Goal: Find specific page/section: Find specific page/section

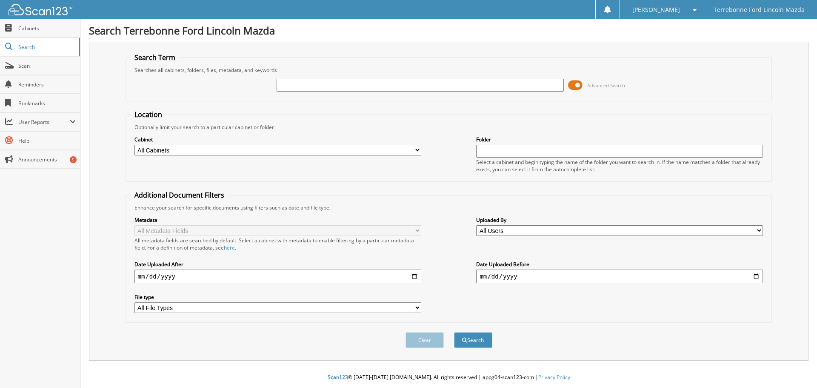
click at [300, 85] on input "text" at bounding box center [420, 85] width 287 height 13
click at [304, 89] on input "text" at bounding box center [420, 85] width 287 height 13
click at [309, 89] on input "text" at bounding box center [420, 85] width 287 height 13
type input "72182"
click at [454, 332] on button "Search" at bounding box center [473, 340] width 38 height 16
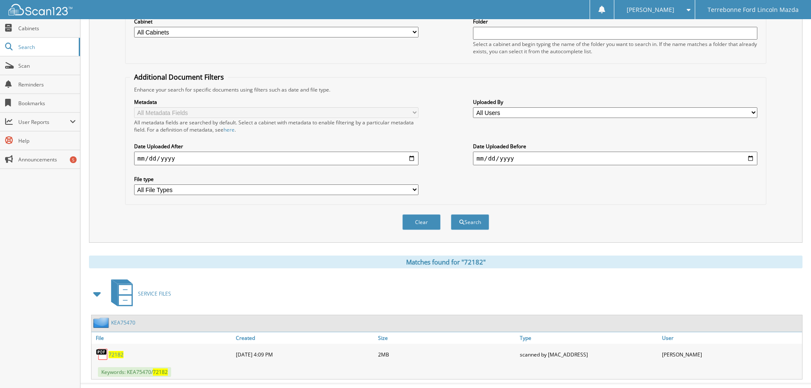
scroll to position [135, 0]
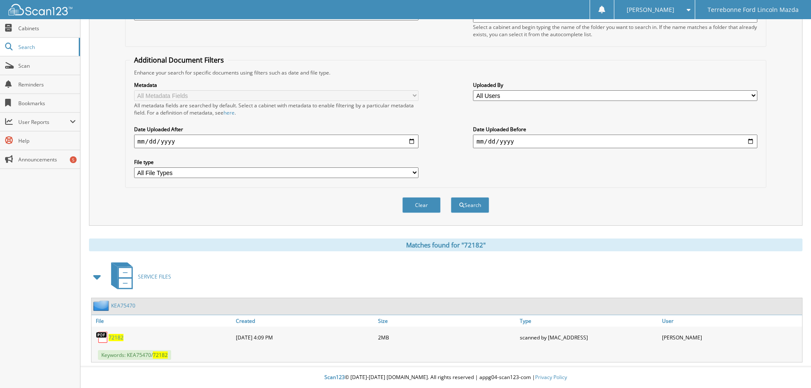
click at [120, 337] on span "72182" at bounding box center [116, 337] width 15 height 7
click at [438, 69] on div "Enhance your search for specific documents using filters such as date and file …" at bounding box center [445, 72] width 631 height 7
click at [110, 336] on span "72182" at bounding box center [116, 337] width 15 height 7
